Goal: Information Seeking & Learning: Learn about a topic

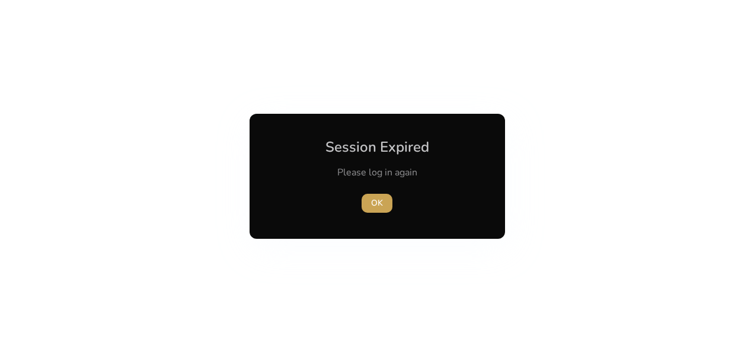
click at [374, 204] on span "OK" at bounding box center [377, 203] width 12 height 12
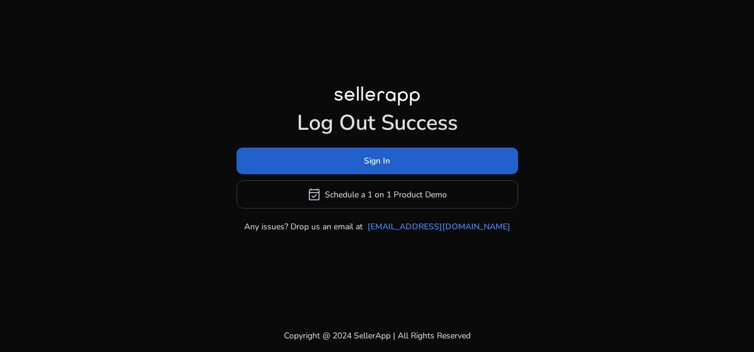
click at [408, 161] on span at bounding box center [378, 161] width 282 height 28
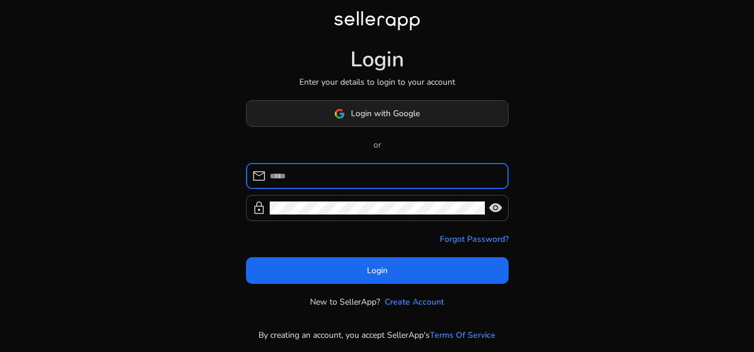
click at [401, 112] on span "Login with Google" at bounding box center [385, 113] width 69 height 12
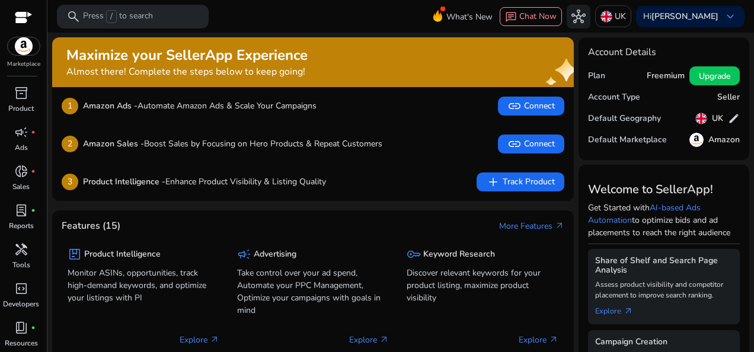
click at [22, 20] on div at bounding box center [24, 19] width 18 height 14
click at [85, 15] on p "Press / to search" at bounding box center [118, 16] width 70 height 13
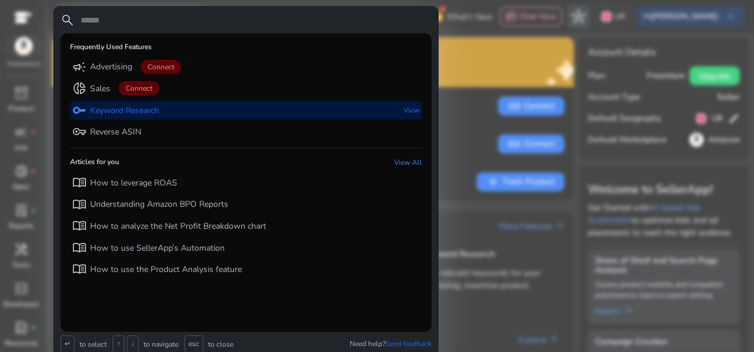
click at [116, 112] on p "Keyword Research" at bounding box center [124, 111] width 69 height 12
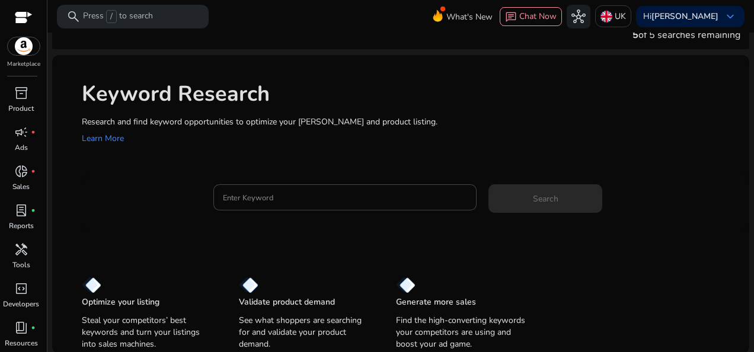
scroll to position [24, 0]
click at [289, 197] on input "Enter Keyword" at bounding box center [345, 196] width 244 height 13
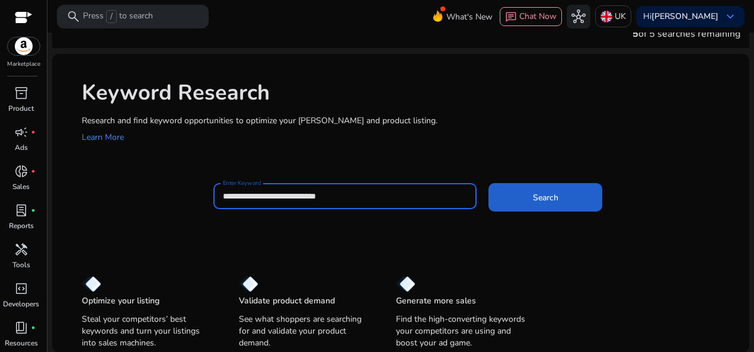
type input "**********"
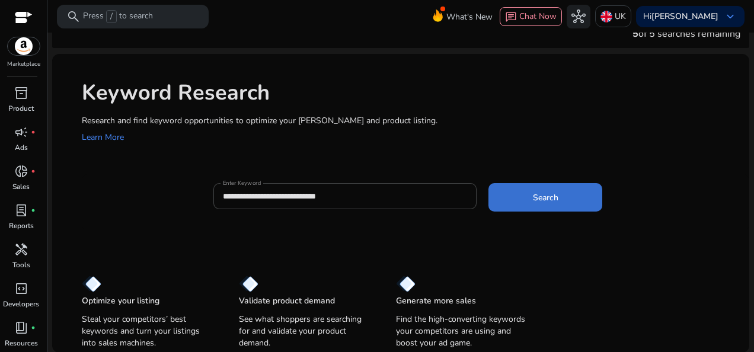
click at [499, 190] on span at bounding box center [546, 197] width 114 height 28
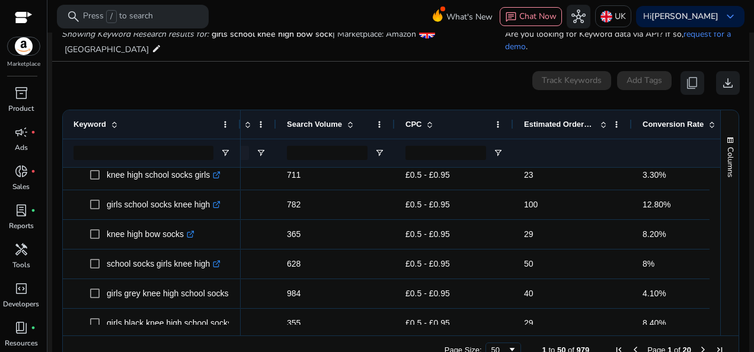
scroll to position [63, 0]
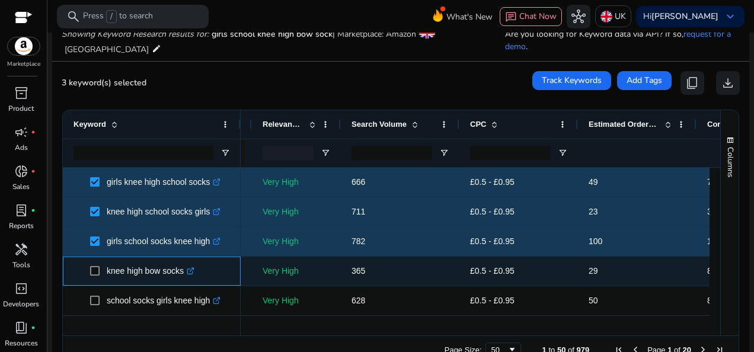
click at [94, 264] on span at bounding box center [98, 271] width 17 height 24
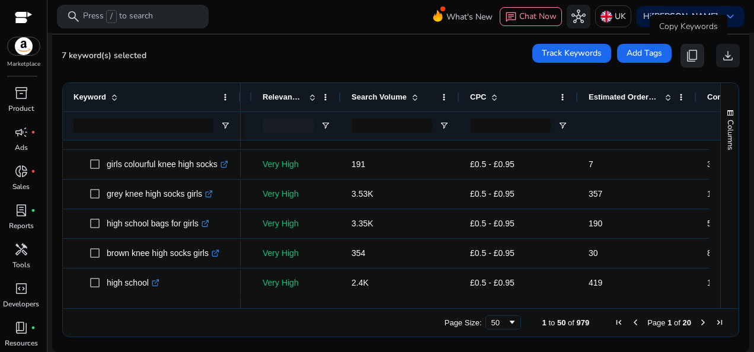
click at [687, 55] on span "content_copy" at bounding box center [693, 56] width 14 height 14
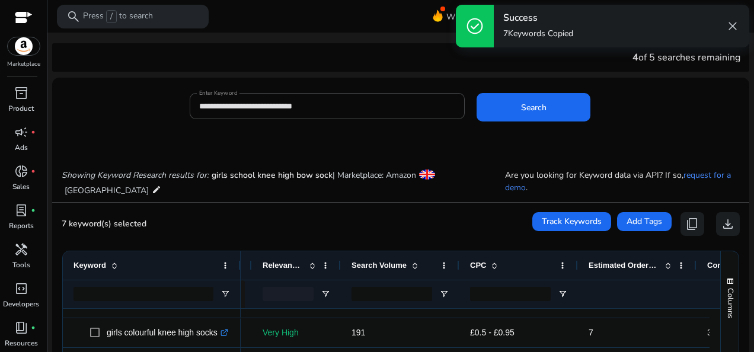
drag, startPoint x: 738, startPoint y: 168, endPoint x: 709, endPoint y: -44, distance: 214.2
click at [709, 0] on html "**********" at bounding box center [377, 176] width 754 height 352
